Goal: Register for event/course

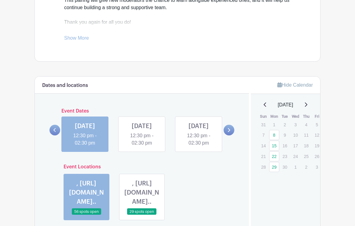
scroll to position [272, 0]
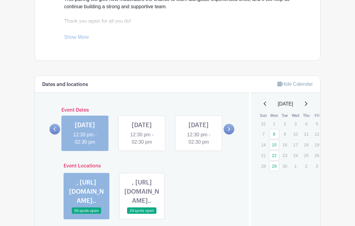
click at [85, 146] on link at bounding box center [85, 146] width 0 height 0
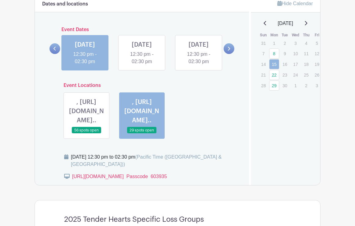
scroll to position [376, 0]
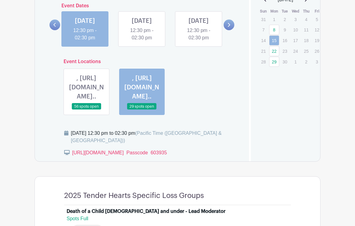
click at [142, 41] on link at bounding box center [142, 41] width 0 height 0
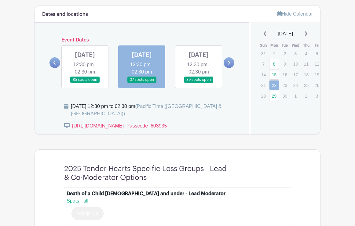
scroll to position [344, 0]
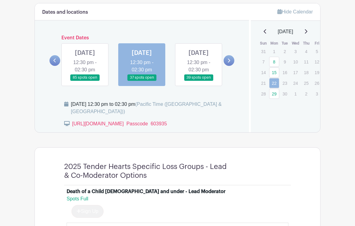
click at [198, 81] on link at bounding box center [198, 81] width 0 height 0
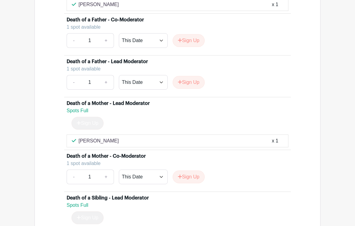
scroll to position [1377, 0]
